Goal: Communication & Community: Share content

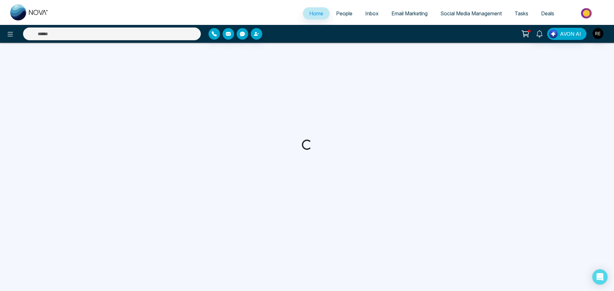
select select "*"
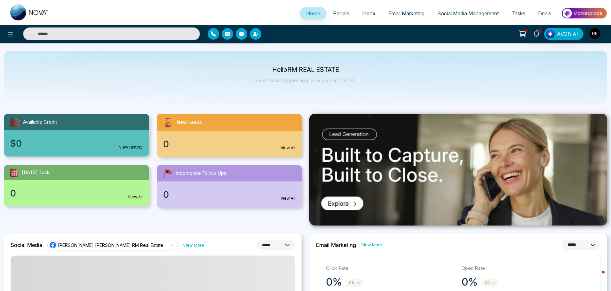
click at [455, 18] on link "Social Media Management" at bounding box center [468, 13] width 74 height 12
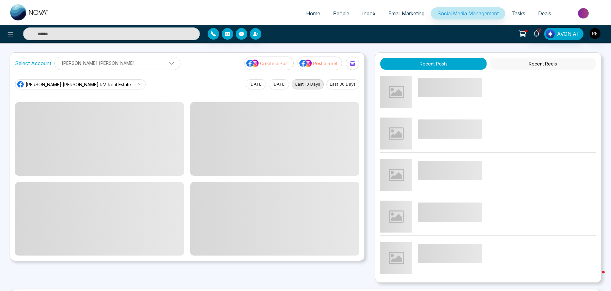
click at [166, 64] on span at bounding box center [169, 65] width 6 height 6
click at [136, 81] on icon "button" at bounding box center [138, 83] width 5 height 5
click at [137, 85] on icon at bounding box center [139, 84] width 5 height 5
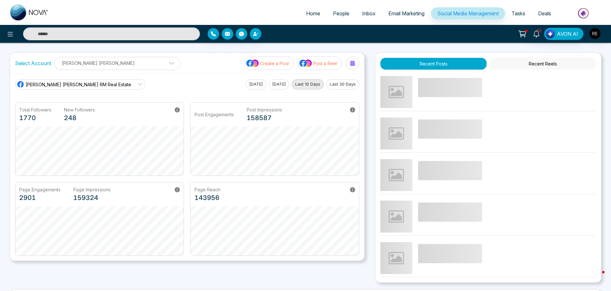
click at [99, 84] on link "[PERSON_NAME] [PERSON_NAME] RM Real Estate" at bounding box center [80, 84] width 130 height 10
click at [137, 85] on icon at bounding box center [139, 84] width 5 height 5
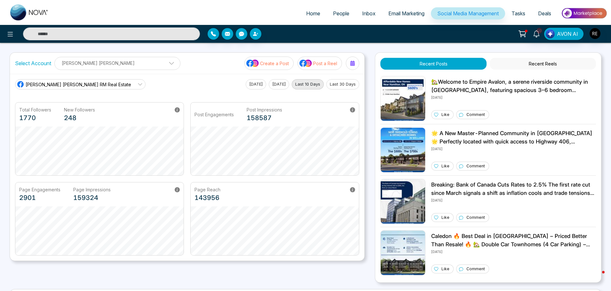
click at [166, 65] on span at bounding box center [169, 65] width 6 height 6
click at [90, 95] on button "Add Social Accounts" at bounding box center [87, 99] width 57 height 8
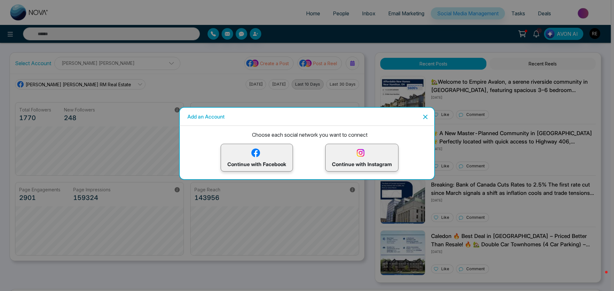
click at [257, 155] on img at bounding box center [255, 152] width 11 height 11
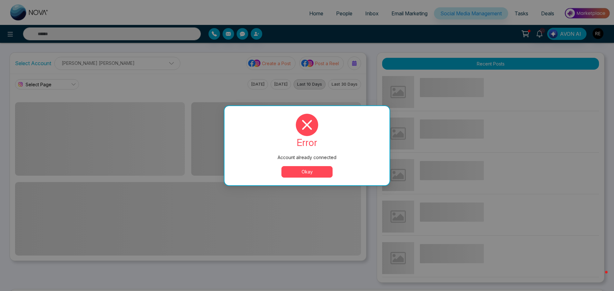
click at [317, 175] on button "Okay" at bounding box center [306, 172] width 51 height 12
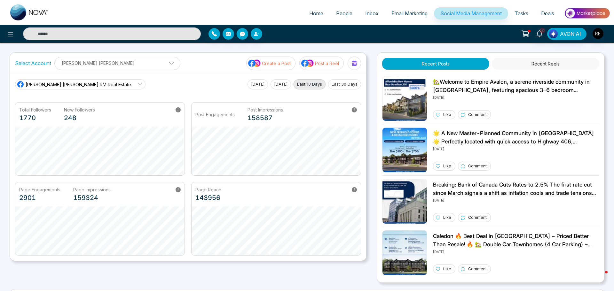
click at [285, 64] on p "Create a Post" at bounding box center [276, 63] width 29 height 7
drag, startPoint x: 272, startPoint y: 65, endPoint x: 308, endPoint y: 120, distance: 65.7
click at [272, 65] on p "Create a Post" at bounding box center [274, 63] width 29 height 7
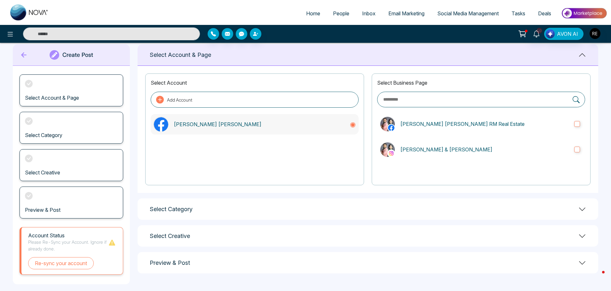
scroll to position [17, 0]
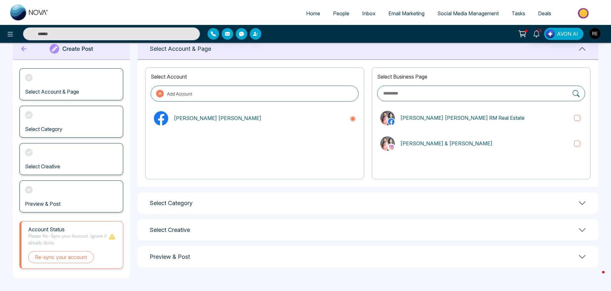
click at [567, 200] on div "Select Category" at bounding box center [367, 202] width 460 height 21
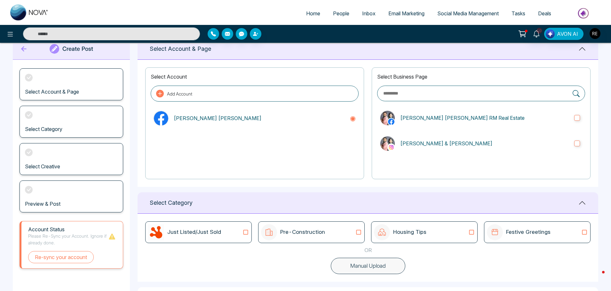
click at [308, 231] on p "Pre-Construction" at bounding box center [302, 232] width 45 height 8
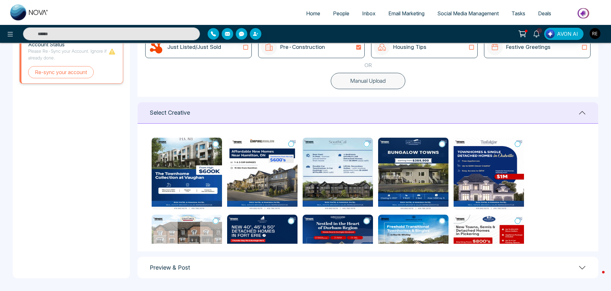
scroll to position [106, 0]
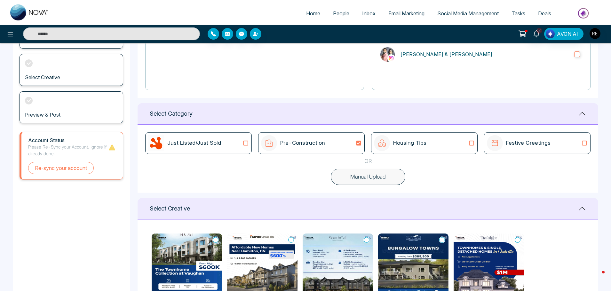
click at [392, 150] on div "Housing Tips" at bounding box center [400, 143] width 52 height 16
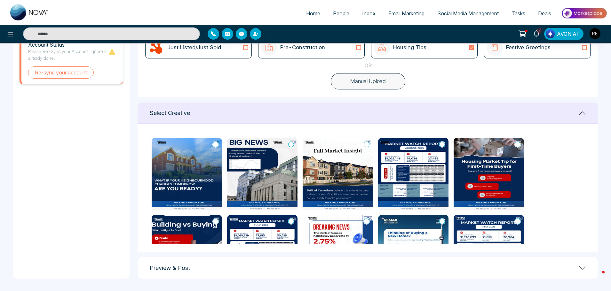
scroll to position [202, 0]
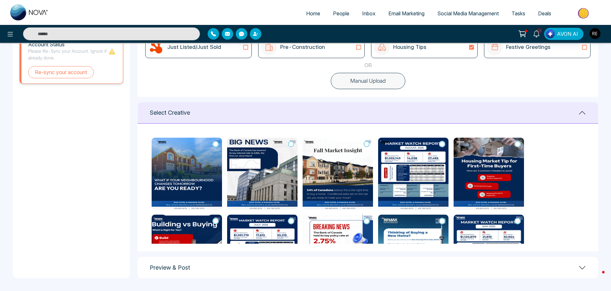
click at [215, 145] on icon at bounding box center [216, 144] width 6 height 6
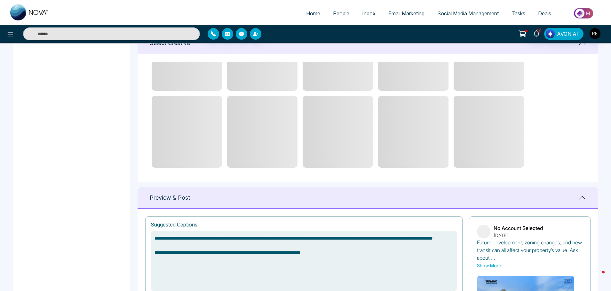
scroll to position [362, 0]
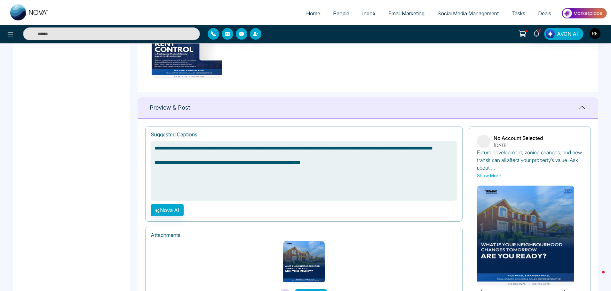
drag, startPoint x: 331, startPoint y: 171, endPoint x: 135, endPoint y: 176, distance: 196.7
click at [135, 176] on main "**********" at bounding box center [305, 3] width 611 height 645
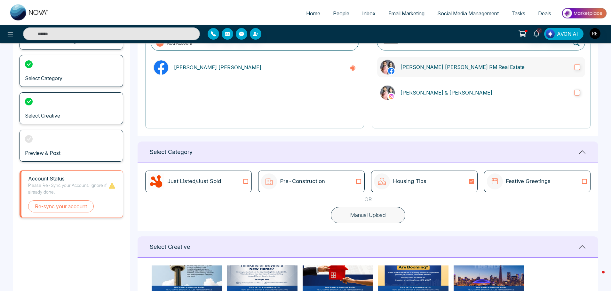
scroll to position [11, 0]
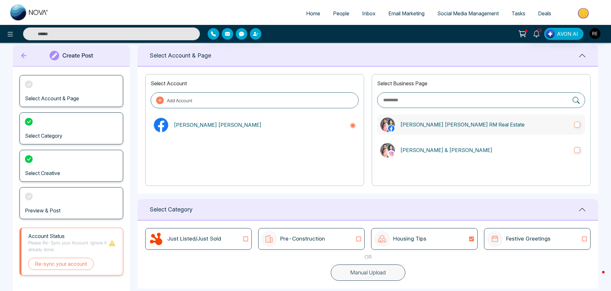
type textarea "**********"
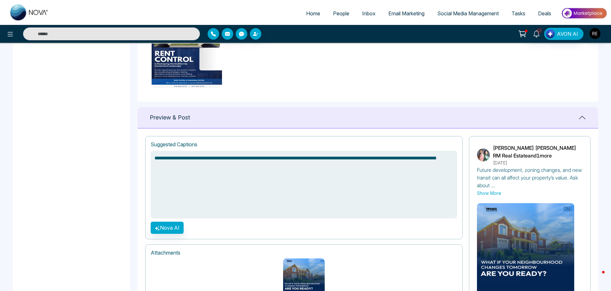
scroll to position [404, 0]
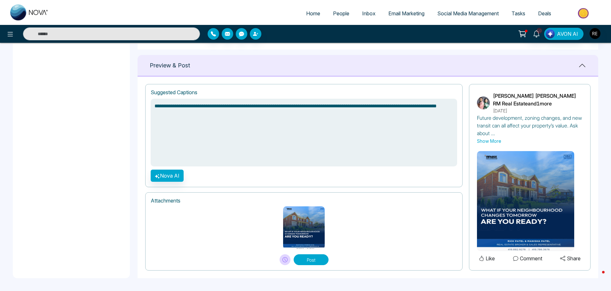
click at [309, 262] on button "Post" at bounding box center [310, 259] width 35 height 11
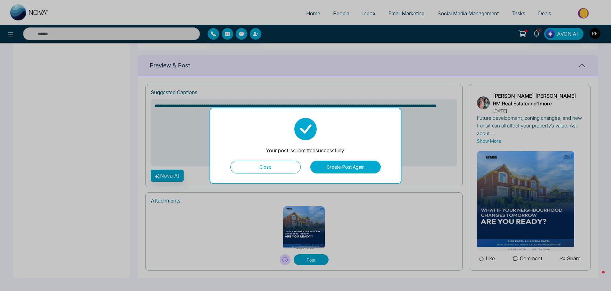
click at [344, 168] on button "Create Post Again" at bounding box center [345, 167] width 70 height 13
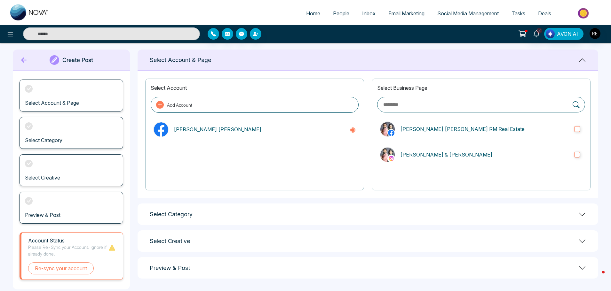
scroll to position [0, 0]
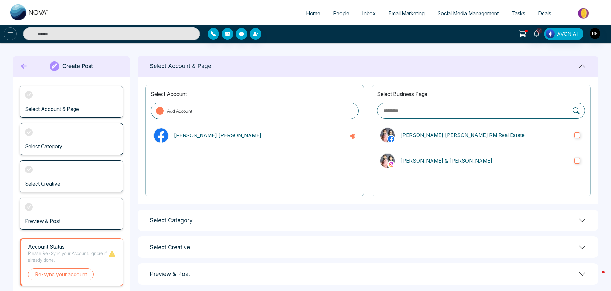
click at [10, 37] on icon at bounding box center [10, 34] width 8 height 8
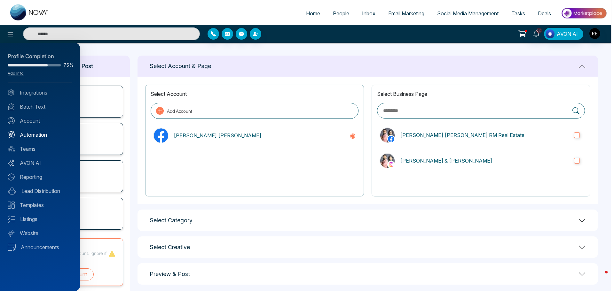
click at [39, 137] on link "Automation" at bounding box center [40, 135] width 65 height 8
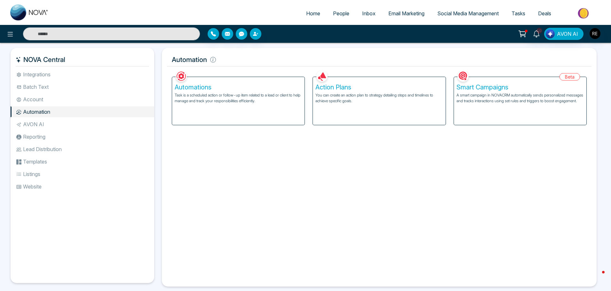
click at [30, 100] on li "Account" at bounding box center [83, 99] width 144 height 11
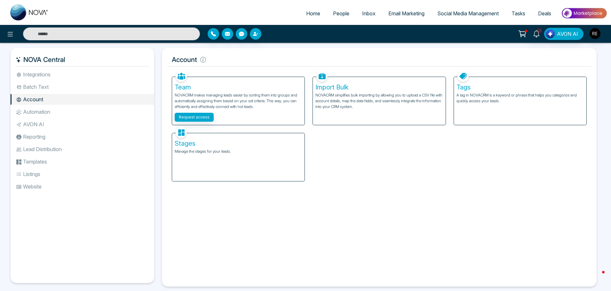
click at [34, 75] on li "Integrations" at bounding box center [83, 74] width 144 height 11
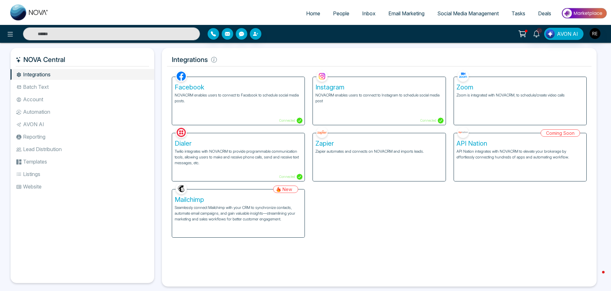
click at [431, 122] on p "Connected" at bounding box center [432, 121] width 24 height 6
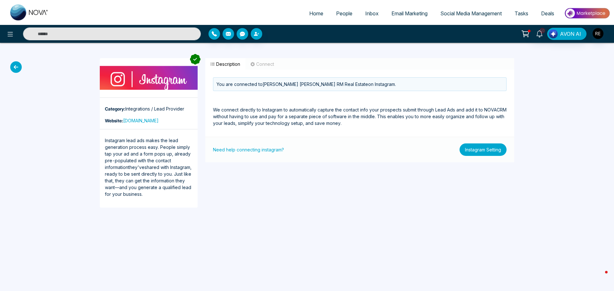
click at [472, 153] on button "Instagram Setting" at bounding box center [482, 150] width 47 height 12
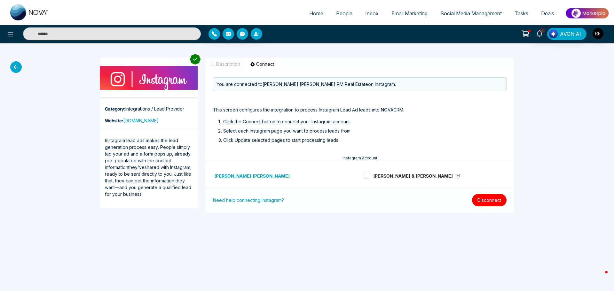
click at [485, 203] on button "Disconnect" at bounding box center [489, 200] width 35 height 12
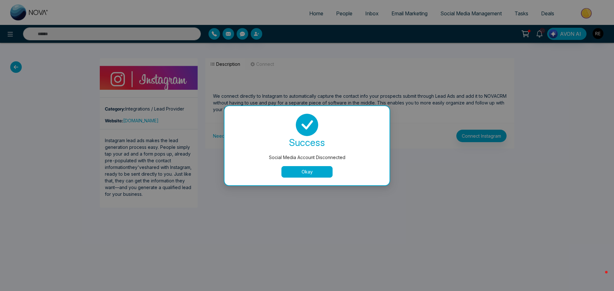
click at [318, 173] on button "Okay" at bounding box center [306, 172] width 51 height 12
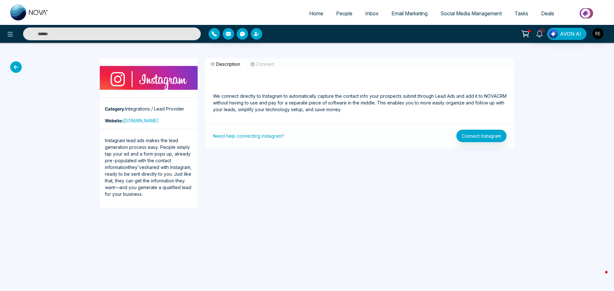
click at [466, 18] on link "Social Media Management" at bounding box center [471, 13] width 74 height 12
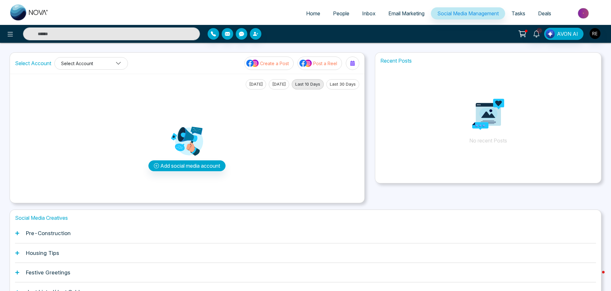
click at [117, 64] on icon at bounding box center [118, 63] width 6 height 6
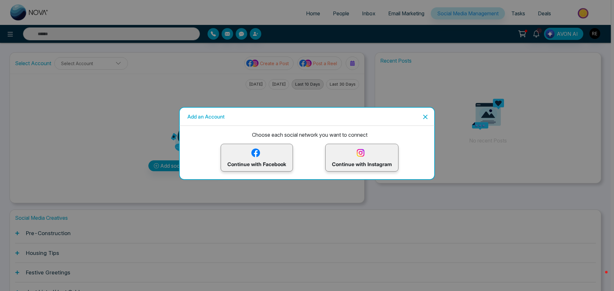
click at [268, 162] on p "Continue with Facebook" at bounding box center [256, 157] width 59 height 21
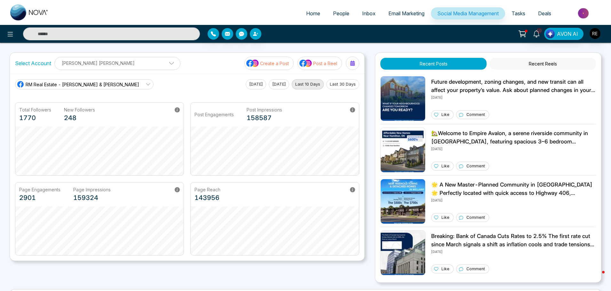
click at [274, 63] on p "Create a Post" at bounding box center [274, 63] width 29 height 7
click at [276, 65] on p "Create a Post" at bounding box center [274, 63] width 29 height 7
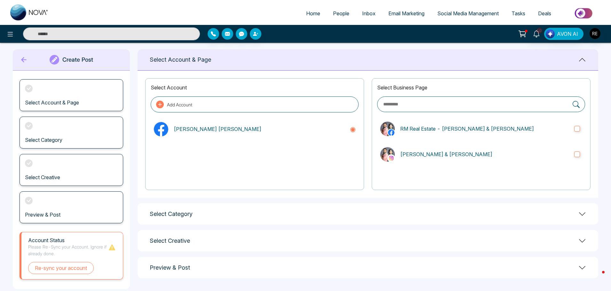
scroll to position [17, 0]
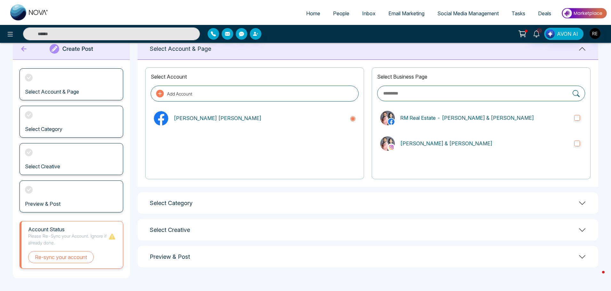
click at [574, 204] on div "Select Category" at bounding box center [367, 202] width 460 height 21
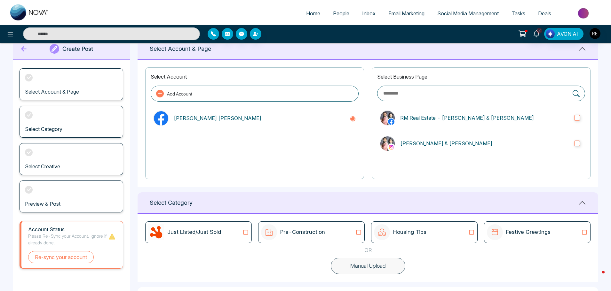
click at [473, 233] on icon at bounding box center [471, 232] width 8 height 6
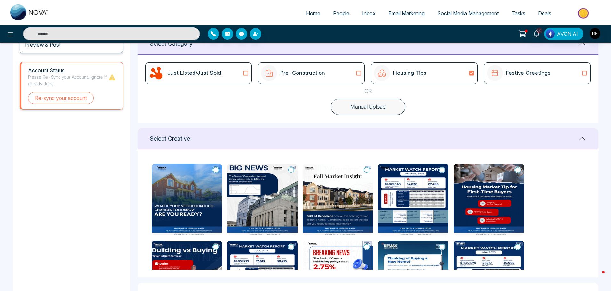
scroll to position [177, 0]
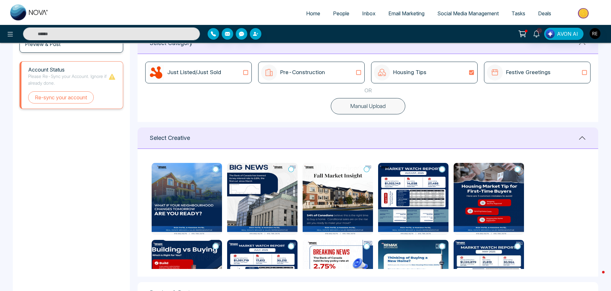
click at [219, 167] on img at bounding box center [187, 199] width 70 height 72
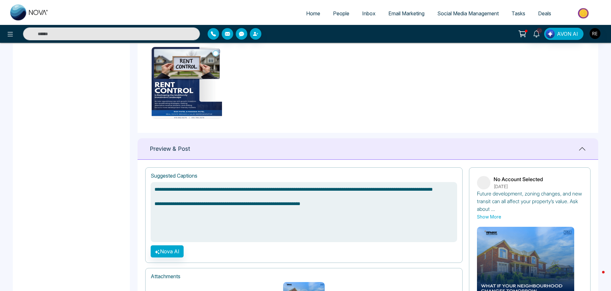
scroll to position [369, 0]
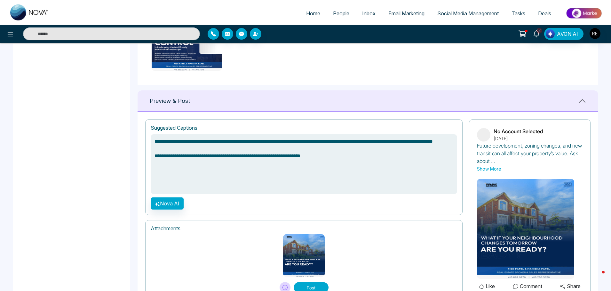
drag, startPoint x: 332, startPoint y: 164, endPoint x: 141, endPoint y: 168, distance: 190.9
click at [141, 168] on div "**********" at bounding box center [367, 209] width 460 height 194
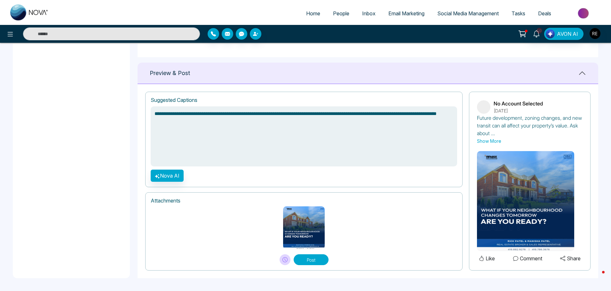
click at [316, 258] on button "Post" at bounding box center [310, 259] width 35 height 11
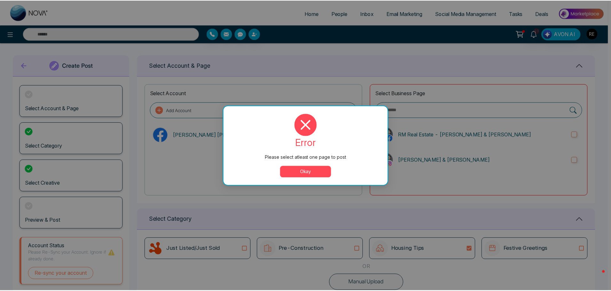
scroll to position [0, 0]
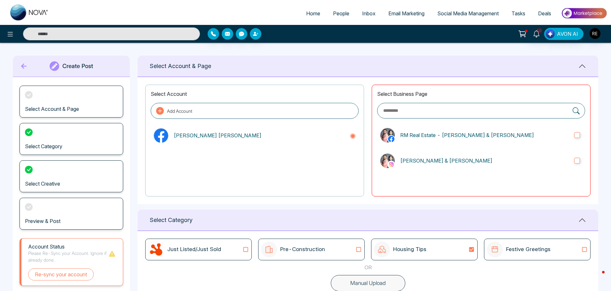
drag, startPoint x: 305, startPoint y: 171, endPoint x: 507, endPoint y: 157, distance: 202.9
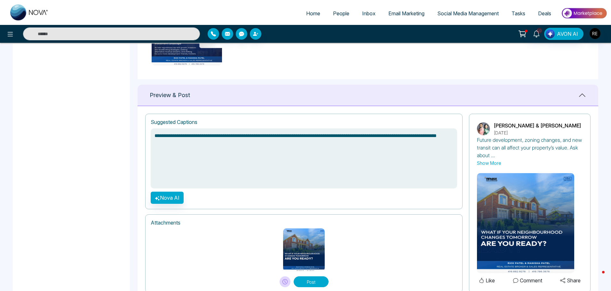
scroll to position [397, 0]
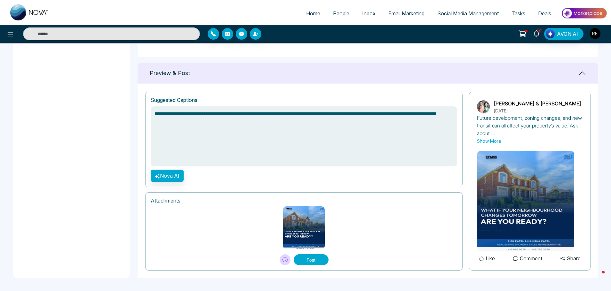
click at [316, 262] on button "Post" at bounding box center [310, 259] width 35 height 11
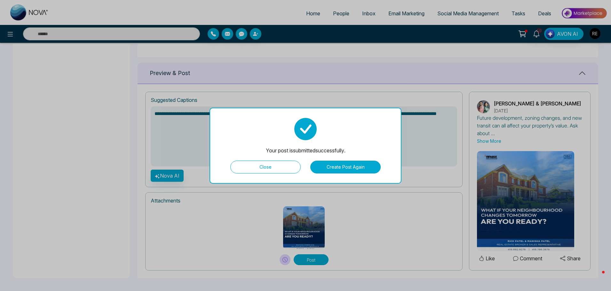
click at [344, 168] on button "Create Post Again" at bounding box center [345, 167] width 70 height 13
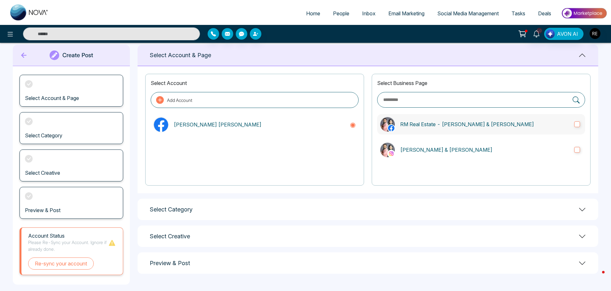
scroll to position [0, 0]
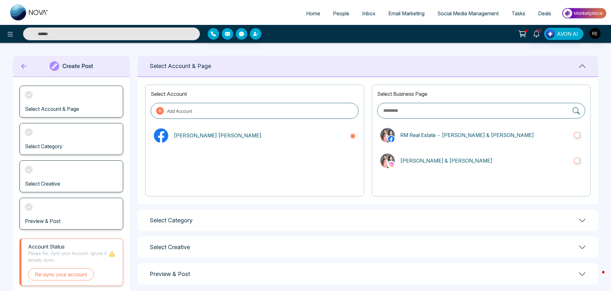
click at [582, 218] on icon at bounding box center [582, 221] width 8 height 8
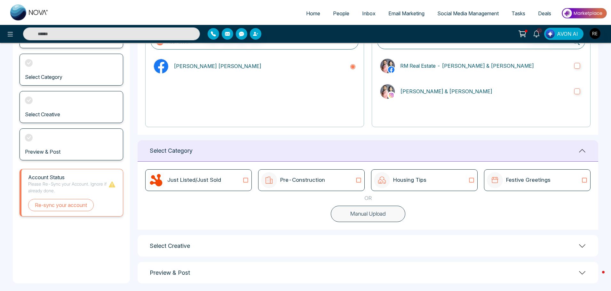
scroll to position [74, 0]
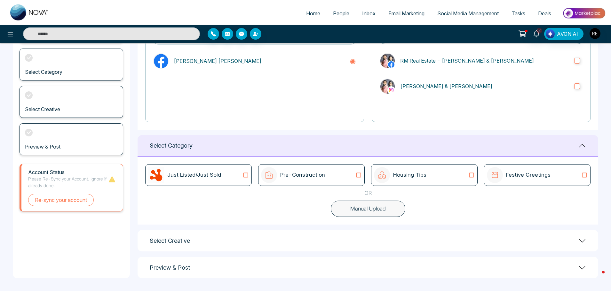
click at [582, 177] on icon at bounding box center [584, 175] width 5 height 5
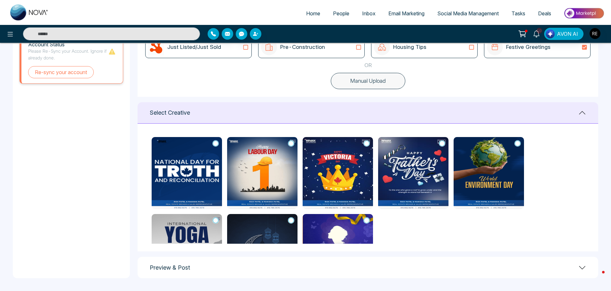
scroll to position [0, 0]
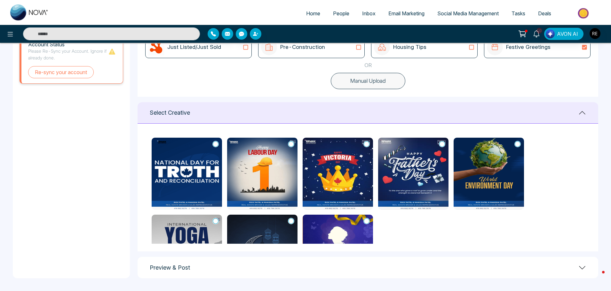
click at [214, 145] on icon at bounding box center [216, 144] width 6 height 6
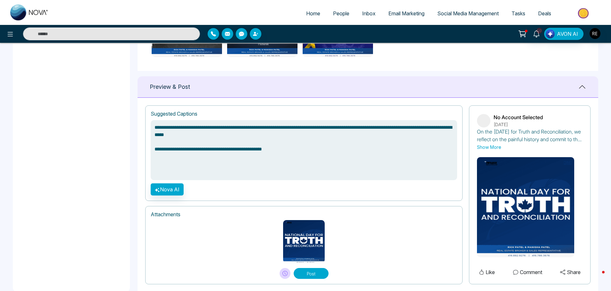
scroll to position [394, 0]
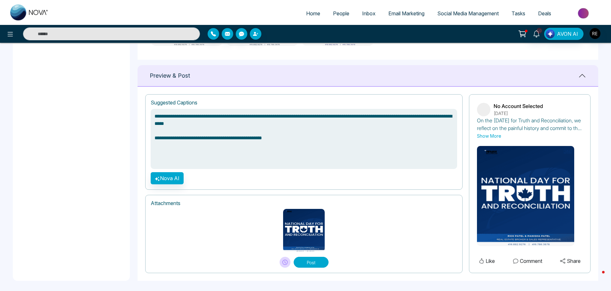
drag, startPoint x: 294, startPoint y: 142, endPoint x: 134, endPoint y: 136, distance: 159.7
type textarea "**********"
click at [283, 263] on icon at bounding box center [284, 262] width 5 height 5
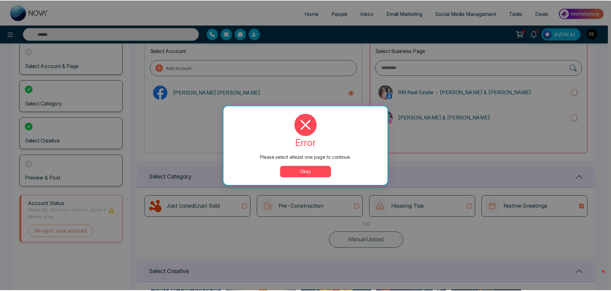
scroll to position [0, 0]
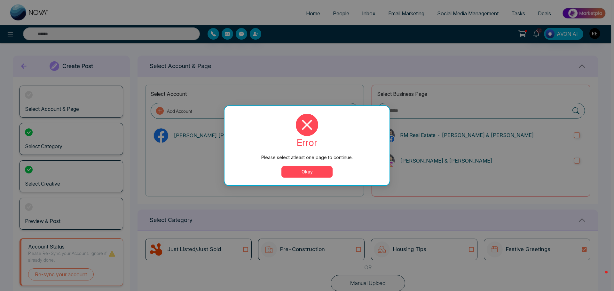
drag, startPoint x: 330, startPoint y: 171, endPoint x: 333, endPoint y: 171, distance: 3.3
click at [331, 171] on button "Okay" at bounding box center [306, 172] width 51 height 12
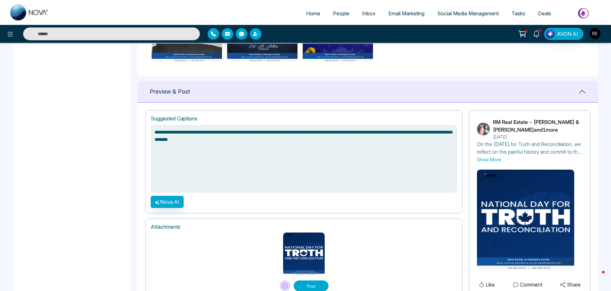
scroll to position [404, 0]
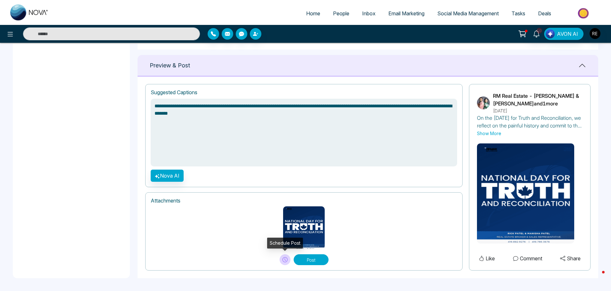
click at [285, 263] on button at bounding box center [284, 259] width 11 height 11
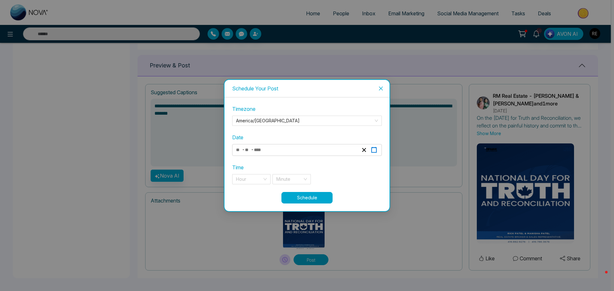
drag, startPoint x: 379, startPoint y: 151, endPoint x: 373, endPoint y: 150, distance: 6.1
click at [379, 151] on div "- -" at bounding box center [307, 150] width 150 height 12
click at [373, 150] on icon "button" at bounding box center [374, 150] width 6 height 6
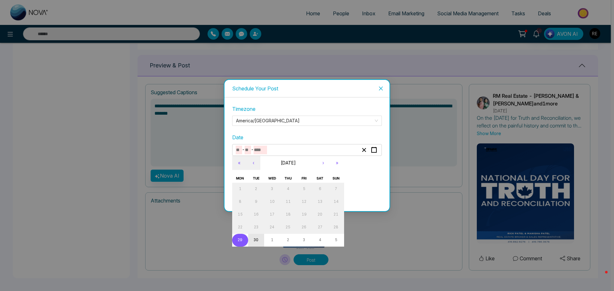
click at [257, 239] on abbr "30" at bounding box center [256, 240] width 5 height 4
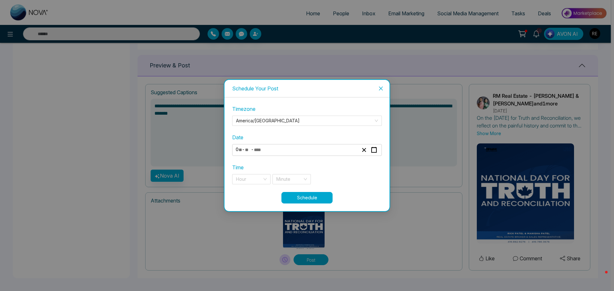
type input "*"
type input "**"
type input "****"
click at [265, 181] on div "Hour" at bounding box center [251, 179] width 38 height 10
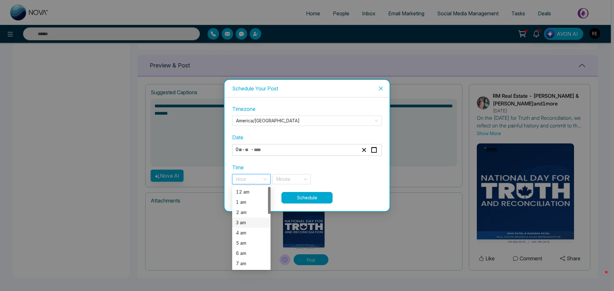
click at [246, 223] on div "3 am" at bounding box center [251, 222] width 31 height 7
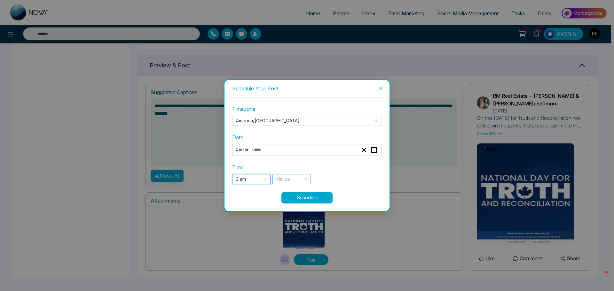
click at [291, 182] on input "search" at bounding box center [289, 180] width 26 height 10
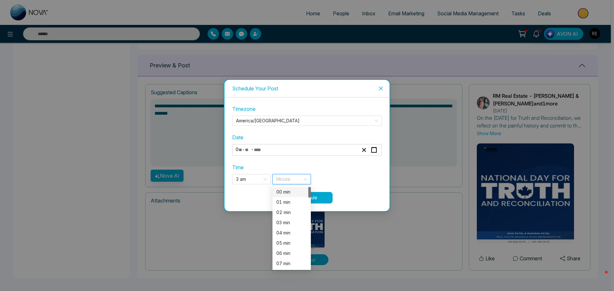
click at [286, 192] on div "00 min" at bounding box center [291, 192] width 31 height 7
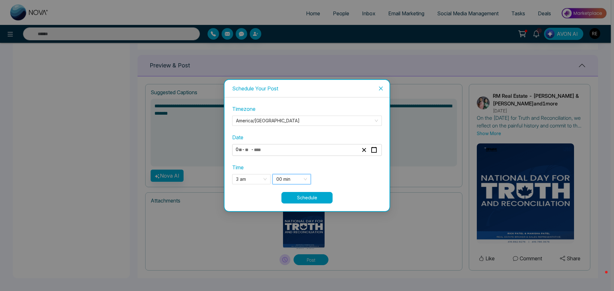
click at [316, 198] on button "Schedule" at bounding box center [306, 198] width 51 height 12
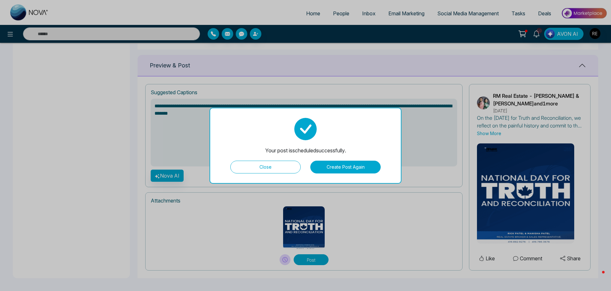
click at [287, 168] on button "Close" at bounding box center [265, 167] width 70 height 13
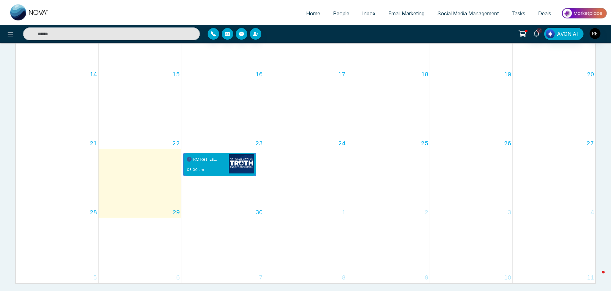
scroll to position [238, 0]
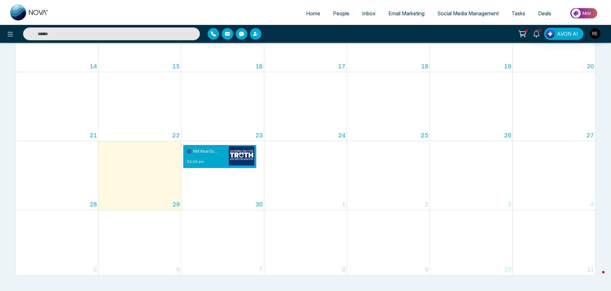
drag, startPoint x: 486, startPoint y: 12, endPoint x: 371, endPoint y: 144, distance: 174.3
click at [486, 12] on span "Social Media Management" at bounding box center [467, 13] width 61 height 6
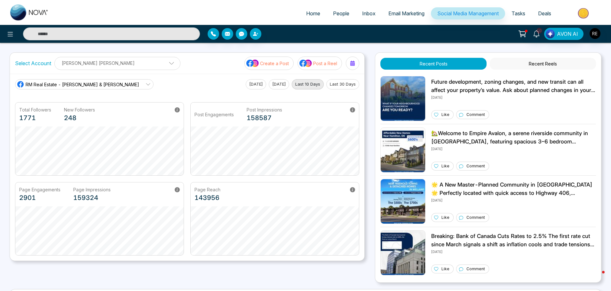
drag, startPoint x: 449, startPoint y: 15, endPoint x: 323, endPoint y: 74, distance: 139.4
click at [449, 15] on span "Social Media Management" at bounding box center [467, 13] width 61 height 6
click at [319, 64] on p "Post a Reel" at bounding box center [325, 63] width 24 height 7
click at [331, 65] on p "Post a Reel" at bounding box center [325, 63] width 24 height 7
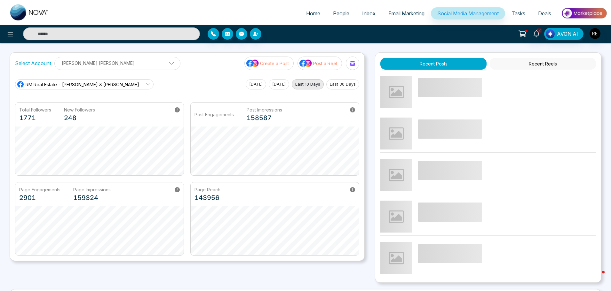
click at [324, 65] on p "Post a Reel" at bounding box center [325, 63] width 24 height 7
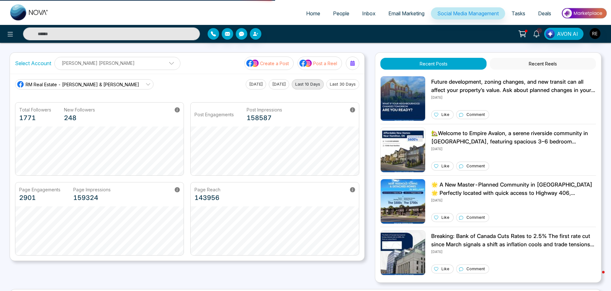
click at [315, 63] on p "Post a Reel" at bounding box center [325, 63] width 24 height 7
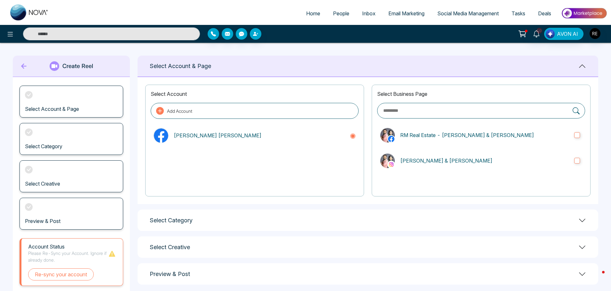
click at [185, 221] on h1 "Select Category" at bounding box center [171, 220] width 43 height 7
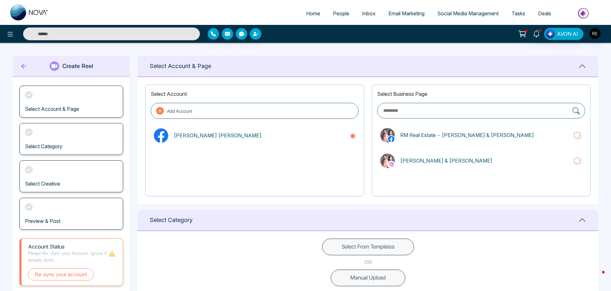
click at [355, 249] on button "Select From Templates" at bounding box center [368, 247] width 92 height 17
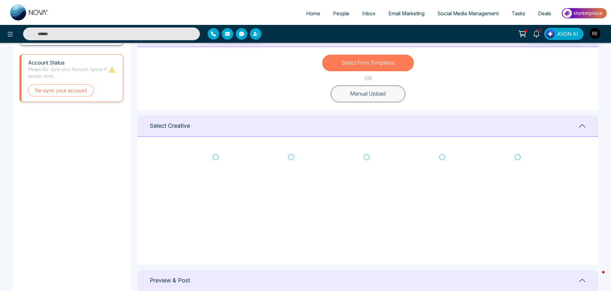
scroll to position [256, 0]
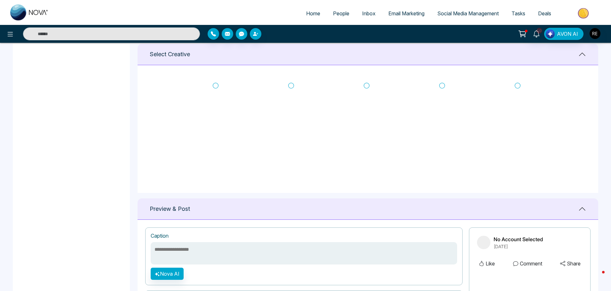
click at [215, 87] on icon at bounding box center [216, 85] width 6 height 6
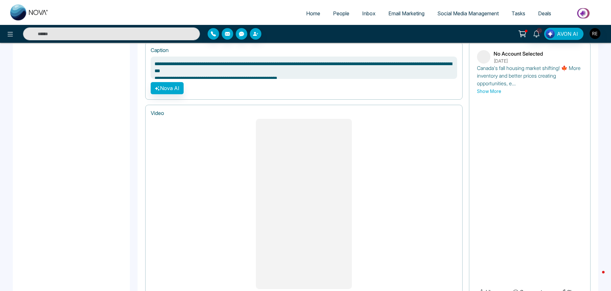
scroll to position [448, 0]
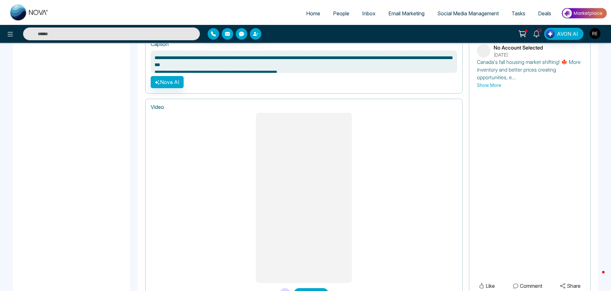
type textarea "**********"
